Goal: Transaction & Acquisition: Purchase product/service

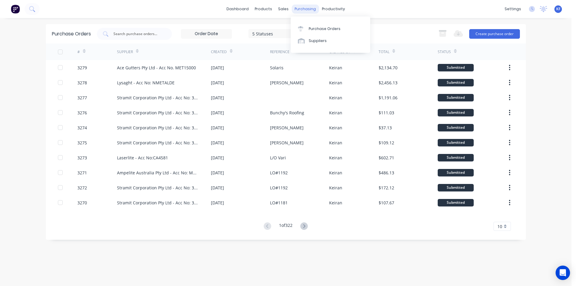
click at [304, 5] on div "purchasing" at bounding box center [304, 8] width 27 height 9
click at [318, 29] on div "Purchase Orders" at bounding box center [325, 28] width 32 height 5
drag, startPoint x: 320, startPoint y: 26, endPoint x: 266, endPoint y: 47, distance: 57.8
click at [320, 27] on div "Purchase Orders" at bounding box center [325, 28] width 32 height 5
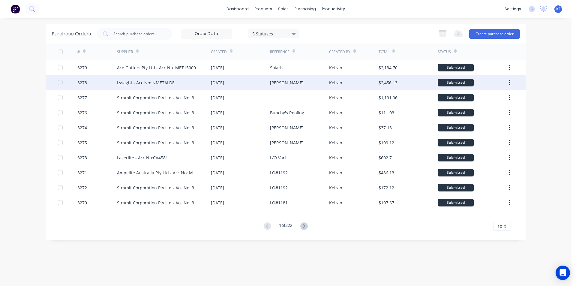
click at [163, 82] on div "Lysaght - Acc No: NMETALDE" at bounding box center [146, 82] width 58 height 6
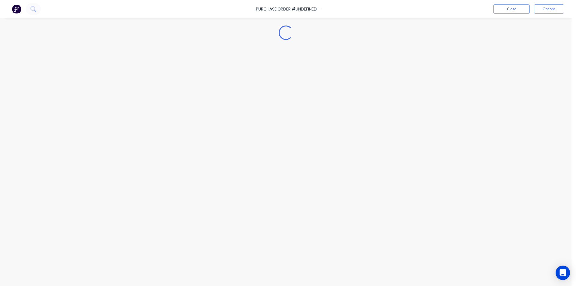
type textarea "x"
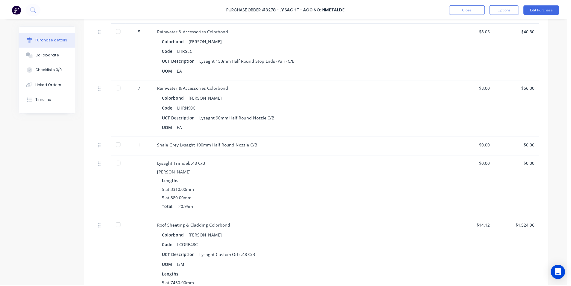
scroll to position [330, 0]
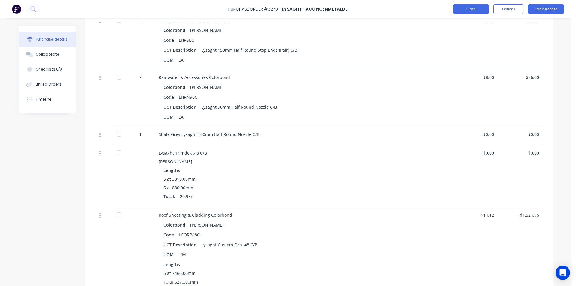
click at [478, 6] on button "Close" at bounding box center [471, 9] width 36 height 10
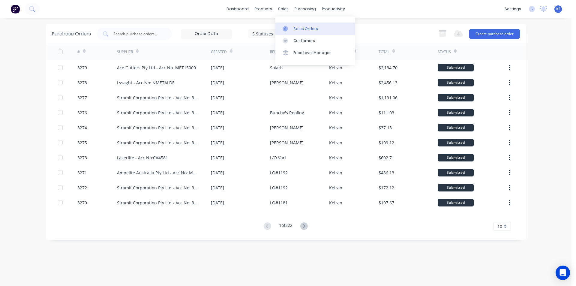
drag, startPoint x: 286, startPoint y: 8, endPoint x: 294, endPoint y: 23, distance: 16.8
click at [286, 9] on div "sales" at bounding box center [283, 8] width 16 height 9
click at [294, 23] on link "Sales Orders" at bounding box center [314, 28] width 79 height 12
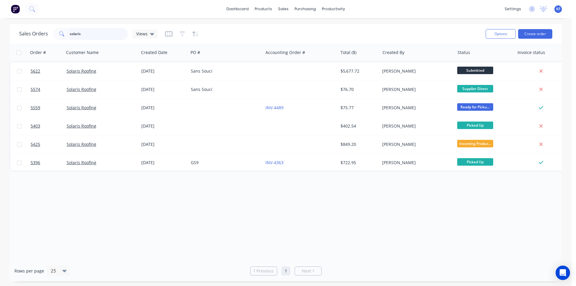
click at [49, 32] on div "Sales Orders solaris Views" at bounding box center [88, 34] width 139 height 12
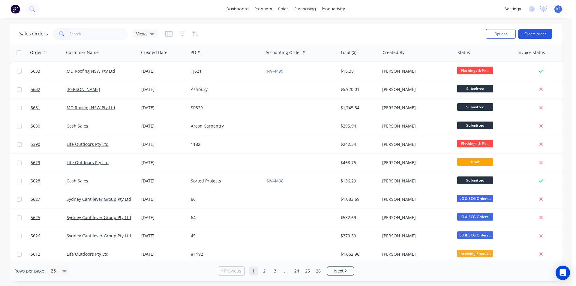
click at [538, 34] on button "Create order" at bounding box center [535, 34] width 34 height 10
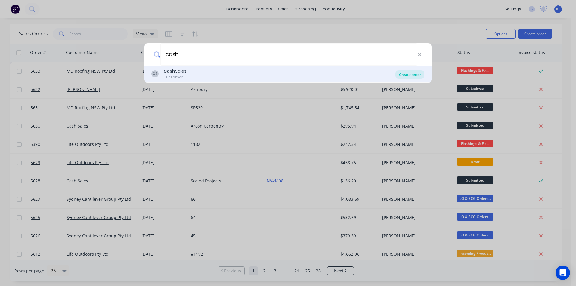
type input "cash"
click at [402, 73] on div "Create order" at bounding box center [409, 74] width 29 height 8
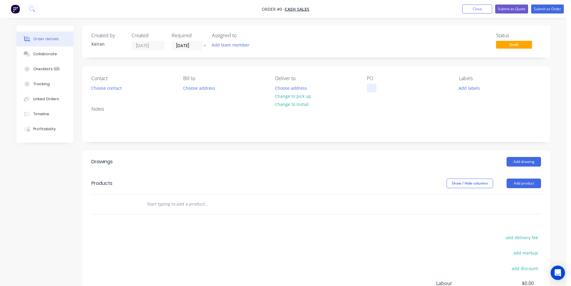
click at [371, 88] on div at bounding box center [372, 88] width 10 height 9
click at [303, 96] on div "Order details Collaborate Checklists 0/0 Tracking Linked Orders Timeline Profit…" at bounding box center [283, 196] width 546 height 342
click at [107, 92] on button "Choose contact" at bounding box center [106, 88] width 37 height 8
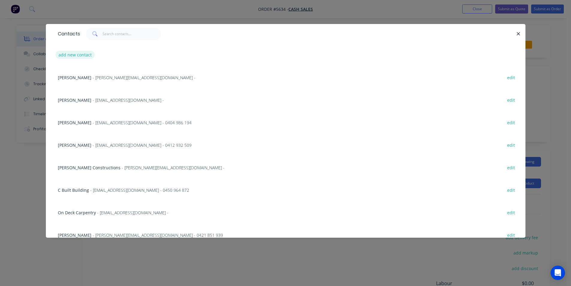
click at [82, 56] on button "add new contact" at bounding box center [75, 55] width 40 height 8
select select "AU"
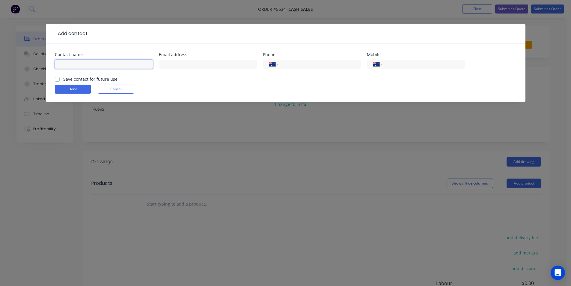
click at [77, 62] on input "text" at bounding box center [104, 64] width 98 height 9
type input "[PERSON_NAME]"
type input "n"
type input "[EMAIL_ADDRESS][DOMAIN_NAME]"
click at [75, 85] on button "Done" at bounding box center [73, 89] width 36 height 9
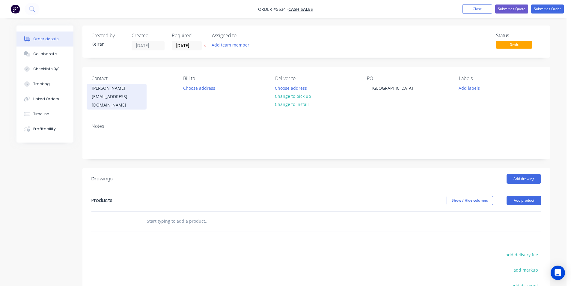
click at [103, 91] on div "[PERSON_NAME]" at bounding box center [117, 88] width 50 height 8
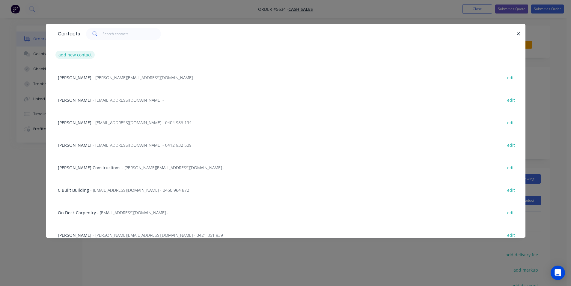
click at [73, 53] on button "add new contact" at bounding box center [75, 55] width 40 height 8
select select "AU"
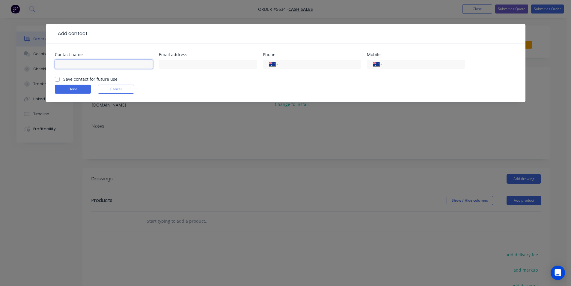
click at [90, 65] on input "text" at bounding box center [104, 64] width 98 height 9
type input "[GEOGRAPHIC_DATA]"
type input "i"
type input "[EMAIL_ADDRESS][DOMAIN_NAME]"
click at [67, 89] on button "Done" at bounding box center [73, 89] width 36 height 9
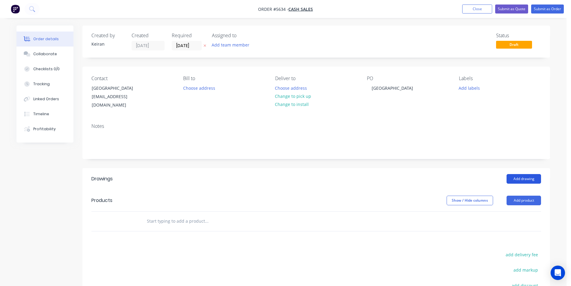
click at [530, 174] on button "Add drawing" at bounding box center [524, 179] width 34 height 10
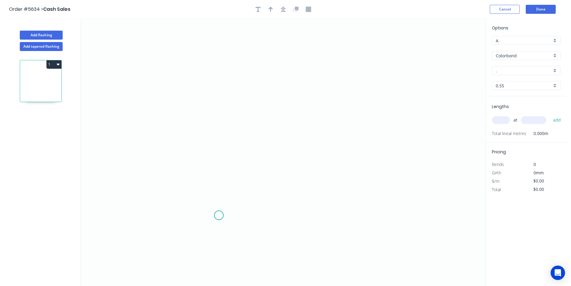
click at [219, 215] on icon "0" at bounding box center [283, 152] width 405 height 267
click at [219, 187] on icon "0" at bounding box center [283, 152] width 405 height 267
click at [195, 185] on icon "0 ?" at bounding box center [283, 152] width 405 height 267
click at [214, 190] on div "Delete point" at bounding box center [225, 191] width 60 height 12
click at [221, 186] on circle at bounding box center [218, 186] width 9 height 9
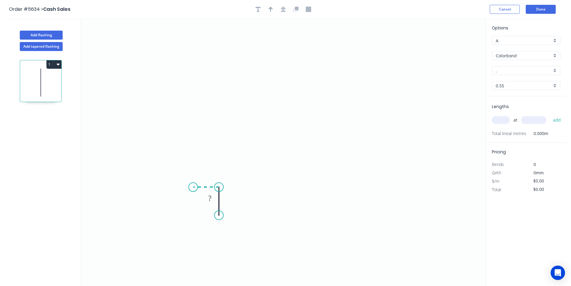
click at [193, 186] on icon "0 ?" at bounding box center [283, 152] width 405 height 267
click at [195, 72] on icon "0 ? ?" at bounding box center [283, 152] width 405 height 267
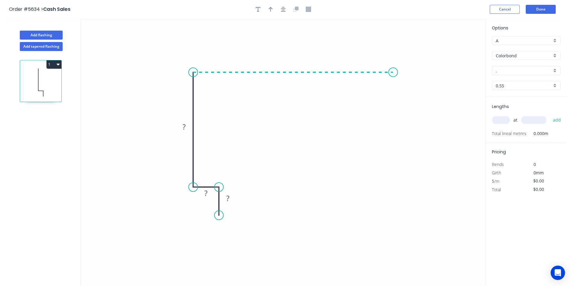
click at [393, 80] on icon "0 ? ? ?" at bounding box center [283, 152] width 405 height 267
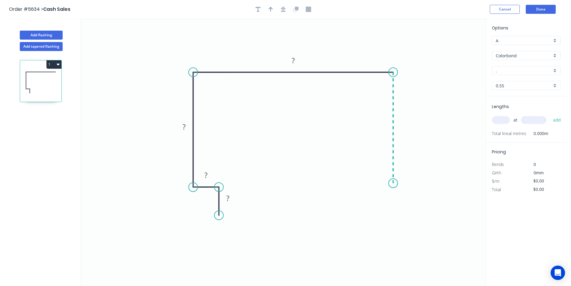
click at [389, 183] on icon "0 ? ? ? ?" at bounding box center [283, 152] width 405 height 267
click at [407, 198] on icon "0 ? ? ? ? ?" at bounding box center [283, 152] width 405 height 267
click at [407, 198] on circle at bounding box center [406, 196] width 9 height 9
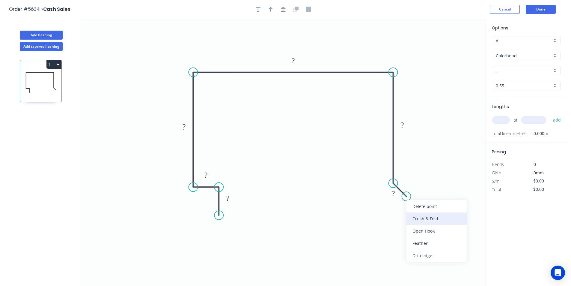
click at [422, 216] on div "Crush & Fold" at bounding box center [437, 218] width 60 height 12
click at [428, 217] on div "Flip bend" at bounding box center [441, 216] width 60 height 12
drag, startPoint x: 385, startPoint y: 198, endPoint x: 404, endPoint y: 192, distance: 19.4
click at [386, 201] on rect at bounding box center [394, 197] width 19 height 12
drag, startPoint x: 420, startPoint y: 182, endPoint x: 429, endPoint y: 208, distance: 27.8
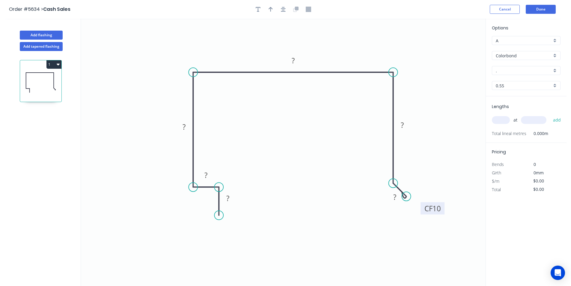
click at [442, 211] on rect at bounding box center [433, 208] width 24 height 12
drag, startPoint x: 391, startPoint y: 201, endPoint x: 383, endPoint y: 202, distance: 7.5
click at [383, 202] on g "?" at bounding box center [387, 198] width 19 height 12
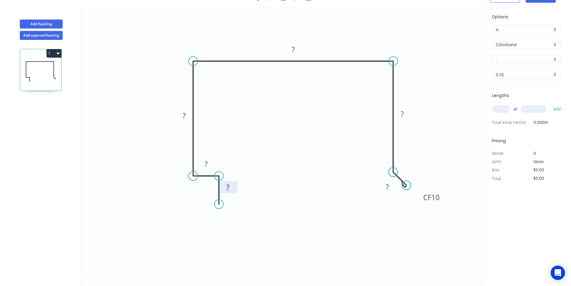
click at [230, 189] on rect at bounding box center [228, 187] width 12 height 8
drag, startPoint x: 395, startPoint y: 192, endPoint x: 414, endPoint y: 175, distance: 25.5
click at [414, 175] on rect at bounding box center [406, 170] width 19 height 12
drag, startPoint x: 441, startPoint y: 201, endPoint x: 419, endPoint y: 205, distance: 23.0
click at [419, 205] on rect at bounding box center [410, 202] width 24 height 12
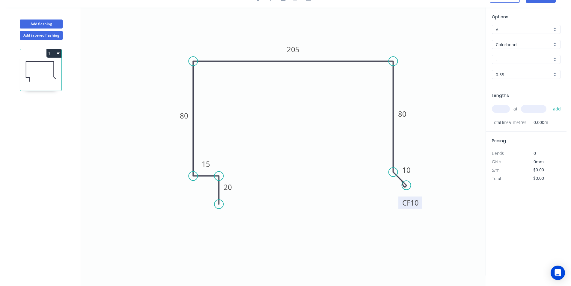
type input "$25.26"
click at [529, 28] on input "A" at bounding box center [524, 29] width 56 height 6
click at [510, 49] on div "B" at bounding box center [526, 51] width 68 height 10
type input "B"
type input "$23.32"
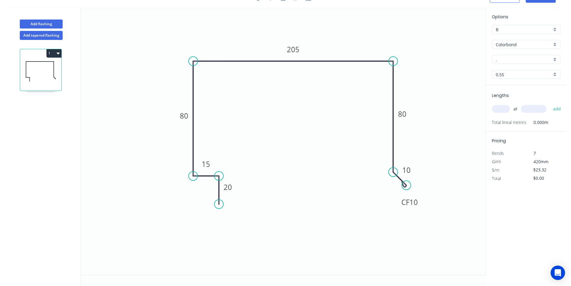
click at [501, 60] on input "." at bounding box center [524, 59] width 56 height 6
click at [517, 81] on div "Gully" at bounding box center [526, 81] width 68 height 10
type input "Gully"
click at [500, 110] on input "text" at bounding box center [501, 109] width 18 height 8
type input "8"
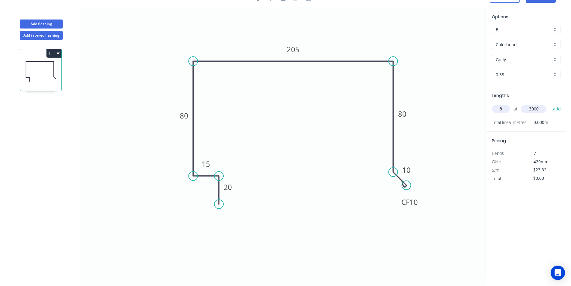
type input "3000"
click at [550, 104] on button "add" at bounding box center [557, 109] width 14 height 10
type input "$559.68"
type input "8"
type input "3600"
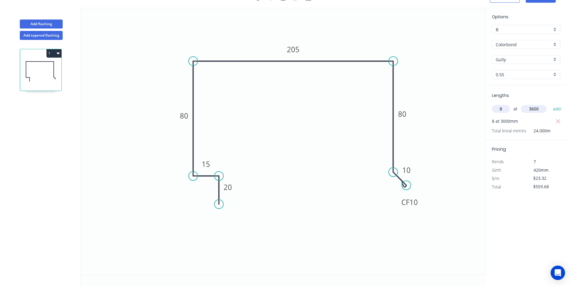
click at [550, 104] on button "add" at bounding box center [557, 109] width 14 height 10
type input "$1,231.30"
click at [550, 104] on button "add" at bounding box center [557, 109] width 14 height 10
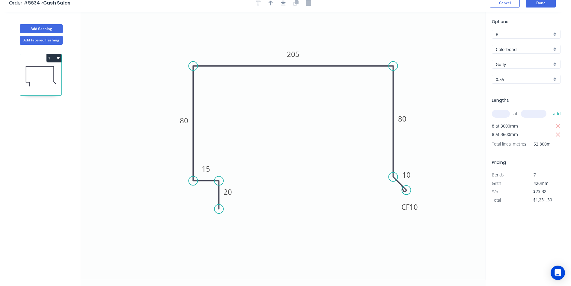
scroll to position [0, 0]
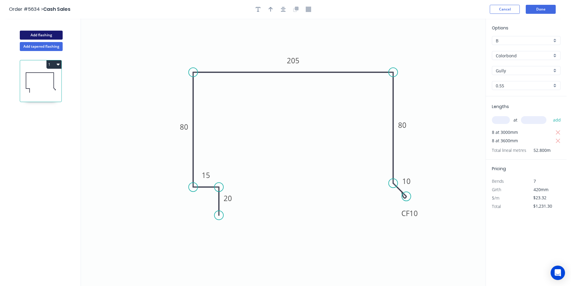
click at [53, 36] on button "Add flashing" at bounding box center [41, 35] width 43 height 9
type input "A"
type input "$0.00"
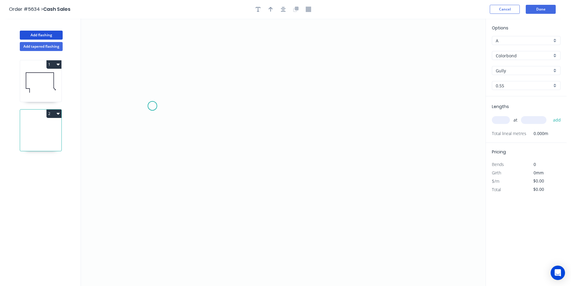
click at [154, 106] on icon "0" at bounding box center [283, 152] width 405 height 267
click at [337, 104] on icon "0" at bounding box center [283, 152] width 405 height 267
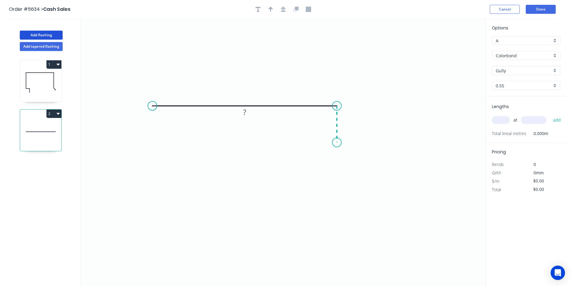
click at [335, 142] on icon "0 ?" at bounding box center [283, 152] width 405 height 267
click at [399, 144] on icon "0 ? ?" at bounding box center [283, 152] width 405 height 267
click at [399, 144] on circle at bounding box center [398, 142] width 9 height 9
click at [249, 91] on rect at bounding box center [245, 94] width 12 height 8
click at [283, 7] on icon "button" at bounding box center [283, 9] width 5 height 5
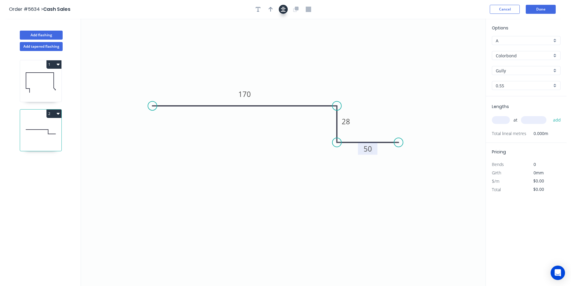
type input "$13.21"
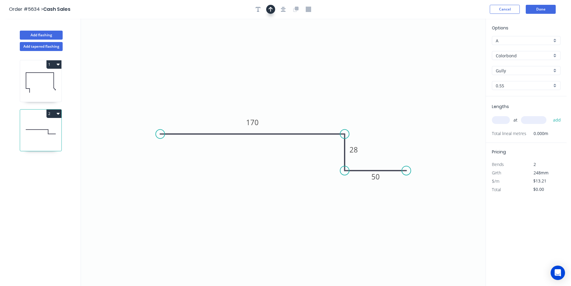
click at [272, 12] on icon "button" at bounding box center [271, 9] width 4 height 5
drag, startPoint x: 455, startPoint y: 48, endPoint x: 322, endPoint y: 109, distance: 146.9
click at [322, 109] on icon at bounding box center [321, 101] width 5 height 19
click at [555, 40] on div "A" at bounding box center [526, 40] width 69 height 9
click at [536, 60] on div "B" at bounding box center [526, 62] width 68 height 10
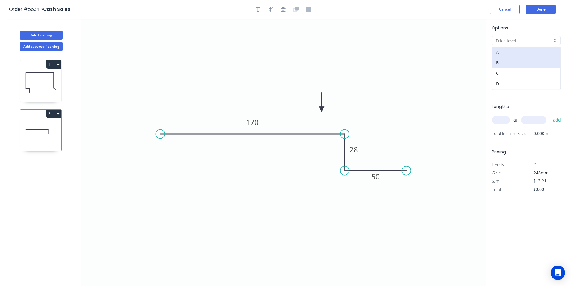
type input "B"
type input "$12.20"
click at [530, 68] on input "Gully" at bounding box center [524, 70] width 56 height 6
click at [522, 86] on div "Surfmist" at bounding box center [526, 82] width 68 height 10
type input "Surfmist"
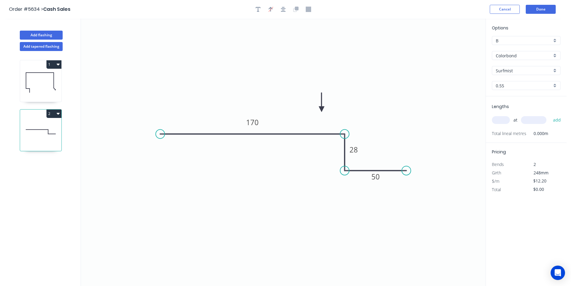
click at [500, 121] on input "text" at bounding box center [501, 120] width 18 height 8
type input "1"
type input "2700"
click at [550, 115] on button "add" at bounding box center [557, 120] width 14 height 10
type input "$32.94"
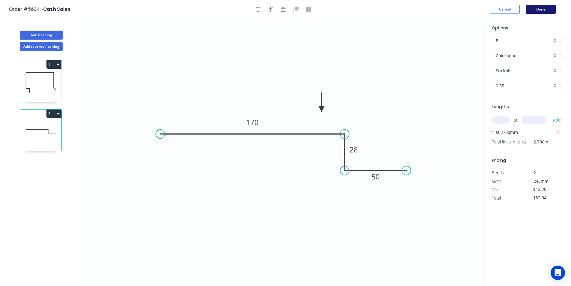
click at [537, 6] on button "Done" at bounding box center [541, 9] width 30 height 9
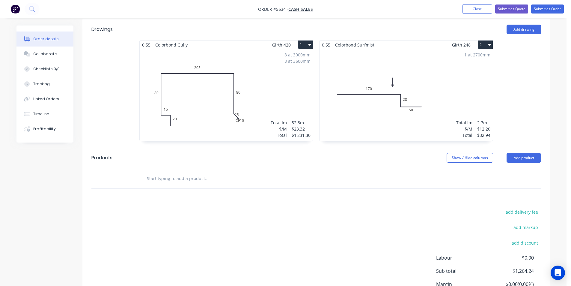
scroll to position [150, 0]
click at [221, 172] on input "text" at bounding box center [207, 178] width 120 height 12
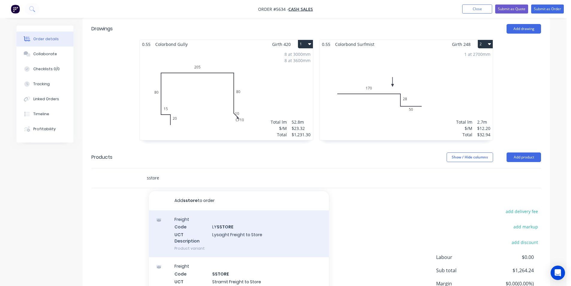
scroll to position [27, 0]
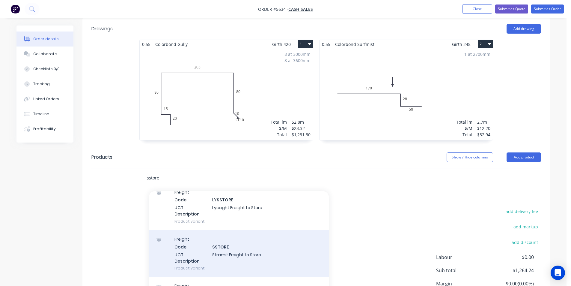
type input "sstore"
click at [286, 244] on div "Freight Code SSTORE UCT Description Stramit Freight to Store Product variant" at bounding box center [239, 253] width 180 height 47
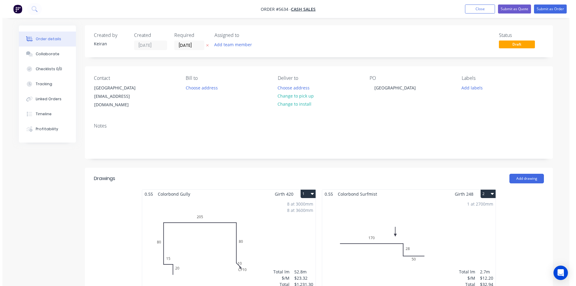
scroll to position [0, 0]
click at [187, 45] on input "[DATE]" at bounding box center [186, 45] width 29 height 9
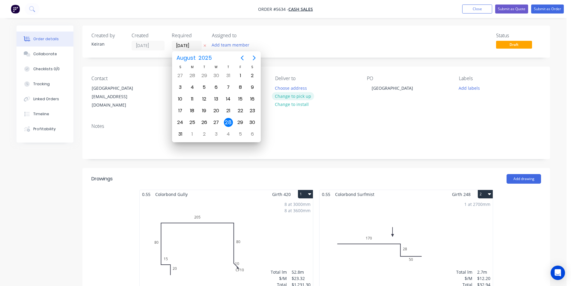
click at [300, 95] on button "Change to pick up" at bounding box center [293, 96] width 43 height 8
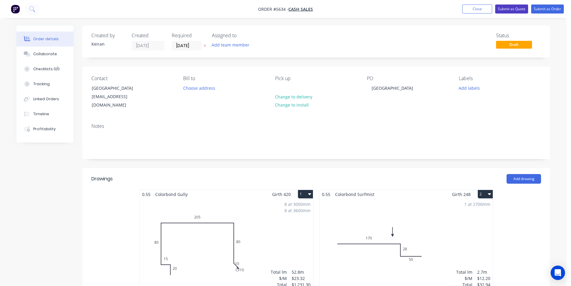
click at [507, 11] on button "Submit as Quote" at bounding box center [511, 8] width 33 height 9
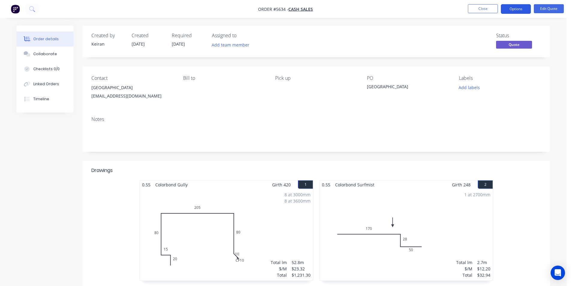
click at [510, 13] on button "Options" at bounding box center [516, 9] width 30 height 10
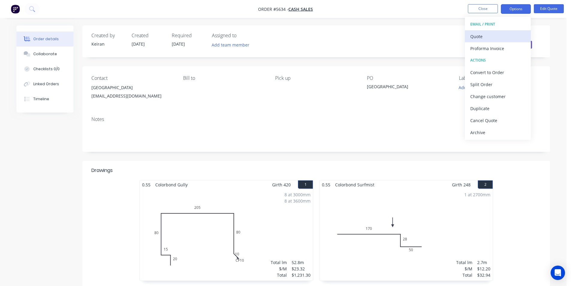
click at [499, 37] on div "Quote" at bounding box center [497, 36] width 55 height 9
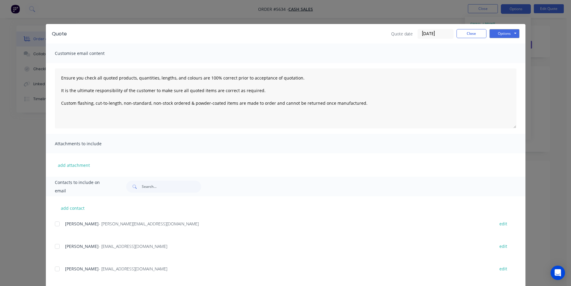
drag, startPoint x: 58, startPoint y: 246, endPoint x: 67, endPoint y: 243, distance: 9.8
click at [59, 246] on div at bounding box center [57, 246] width 12 height 12
click at [504, 30] on button "Options" at bounding box center [505, 33] width 30 height 9
click at [503, 62] on button "Email" at bounding box center [509, 64] width 38 height 10
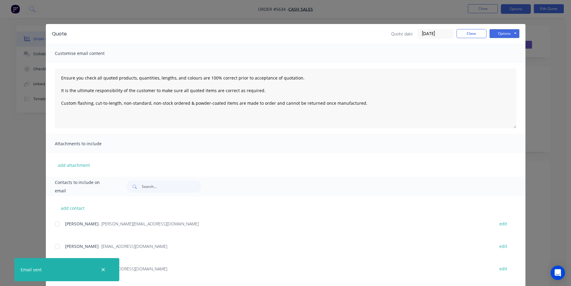
type textarea "Ensure you check all quoted products, quantities, lengths, and colours are 100%…"
click at [457, 28] on div "Quote Quote date [DATE] Close Options Preview Print Email" at bounding box center [286, 33] width 480 height 19
click at [464, 36] on button "Close" at bounding box center [472, 33] width 30 height 9
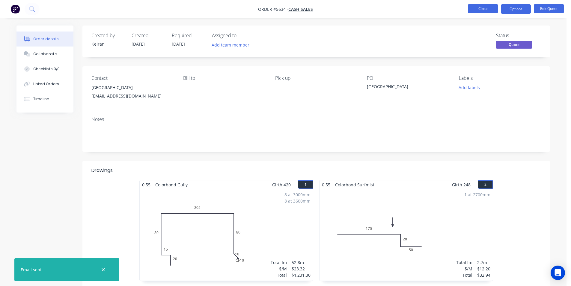
click at [482, 11] on button "Close" at bounding box center [483, 8] width 30 height 9
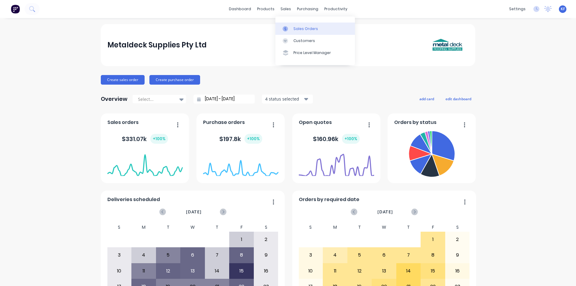
click at [293, 28] on div "Sales Orders" at bounding box center [305, 28] width 25 height 5
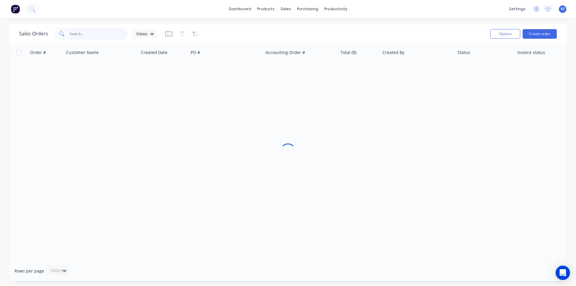
click at [103, 35] on input "text" at bounding box center [99, 34] width 58 height 12
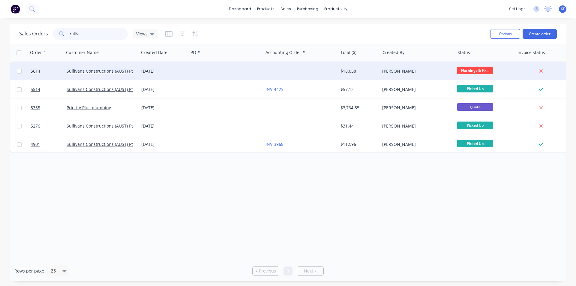
type input "sulliv"
click at [276, 72] on div at bounding box center [300, 71] width 75 height 18
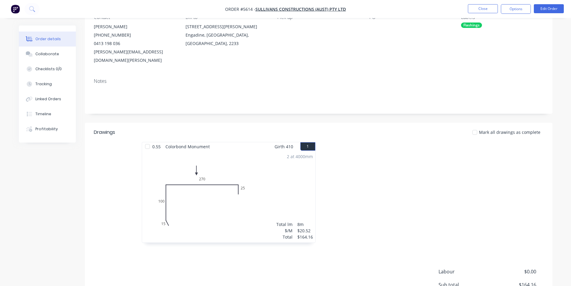
scroll to position [60, 0]
